Goal: Understand process/instructions: Learn how to perform a task or action

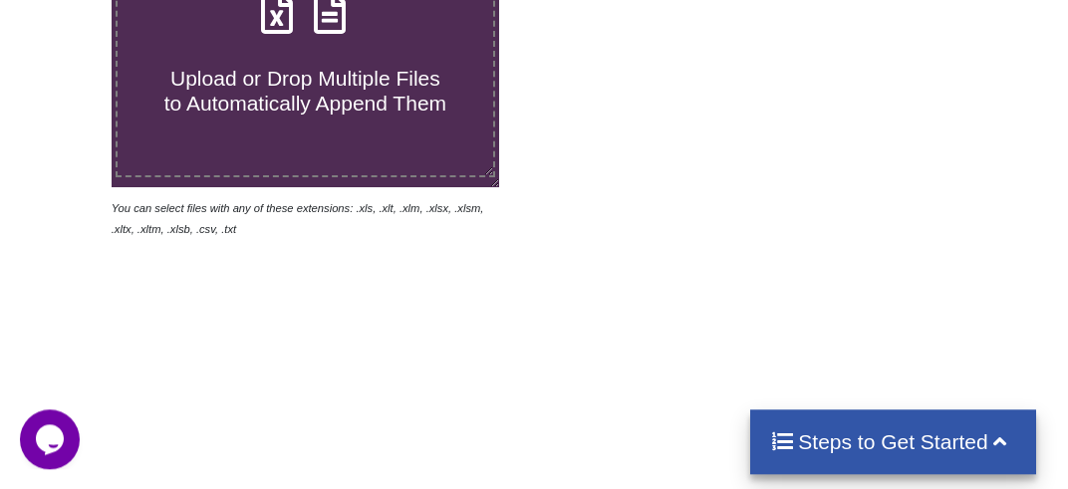
scroll to position [484, 0]
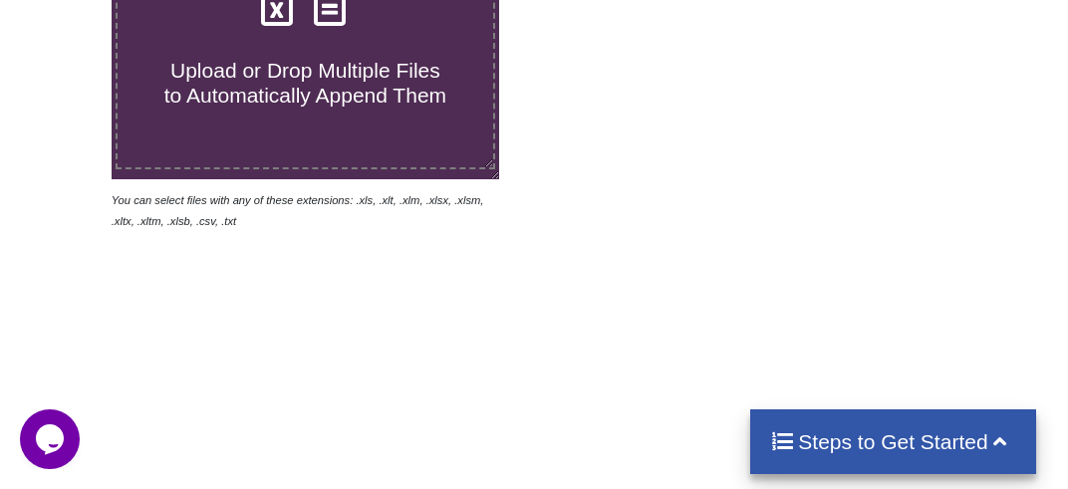
click at [855, 447] on h4 "Steps to Get Started" at bounding box center [893, 441] width 246 height 25
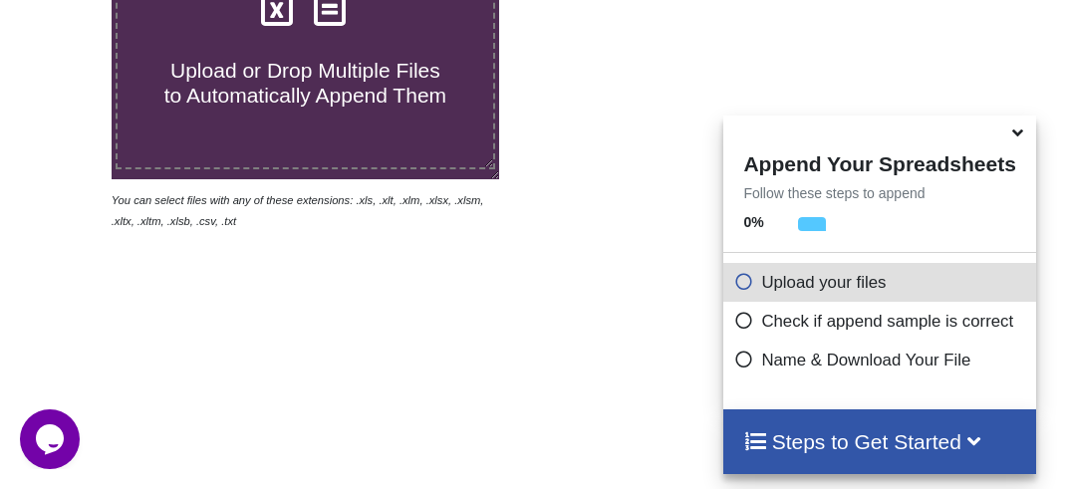
click at [749, 287] on icon at bounding box center [743, 278] width 20 height 17
click at [753, 287] on icon at bounding box center [743, 278] width 20 height 17
drag, startPoint x: 783, startPoint y: 285, endPoint x: 578, endPoint y: 333, distance: 210.7
click at [783, 285] on p "Upload your files" at bounding box center [881, 282] width 297 height 25
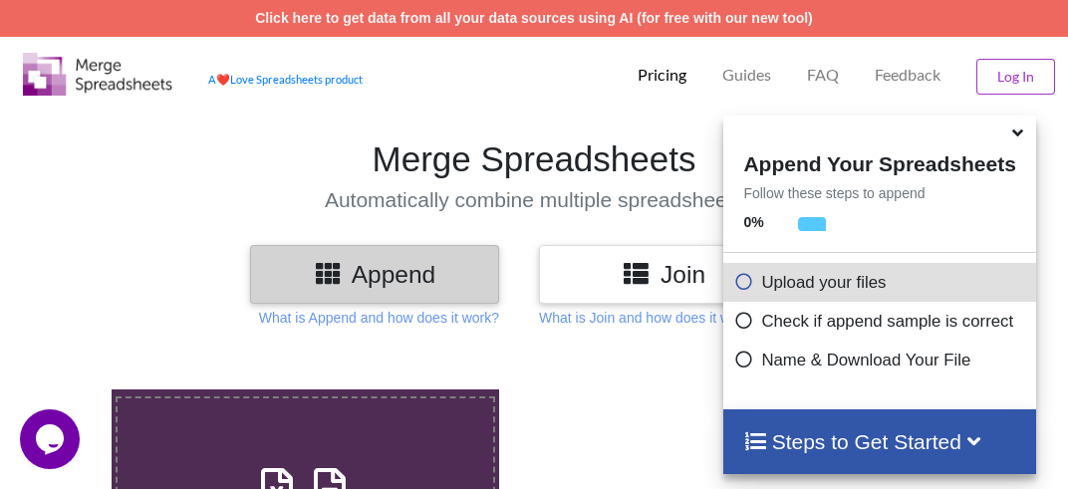
click at [1065, 147] on h1 "Merge Spreadsheets" at bounding box center [534, 159] width 1088 height 42
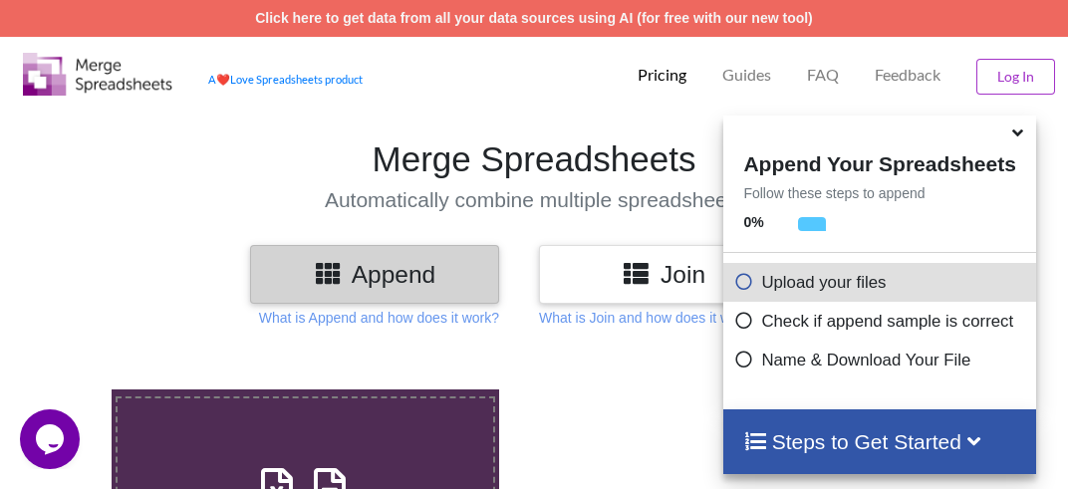
click at [334, 285] on icon at bounding box center [328, 272] width 29 height 25
click at [423, 285] on h3 "Append" at bounding box center [374, 274] width 219 height 29
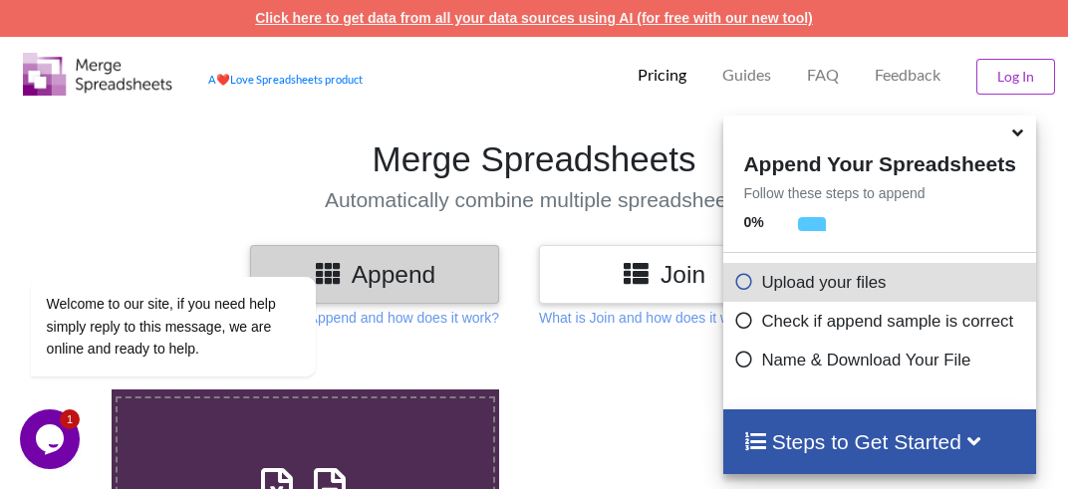
click at [404, 22] on link "Click here to get data from all your data sources using AI (for free with our n…" at bounding box center [534, 18] width 558 height 16
